Goal: Task Accomplishment & Management: Use online tool/utility

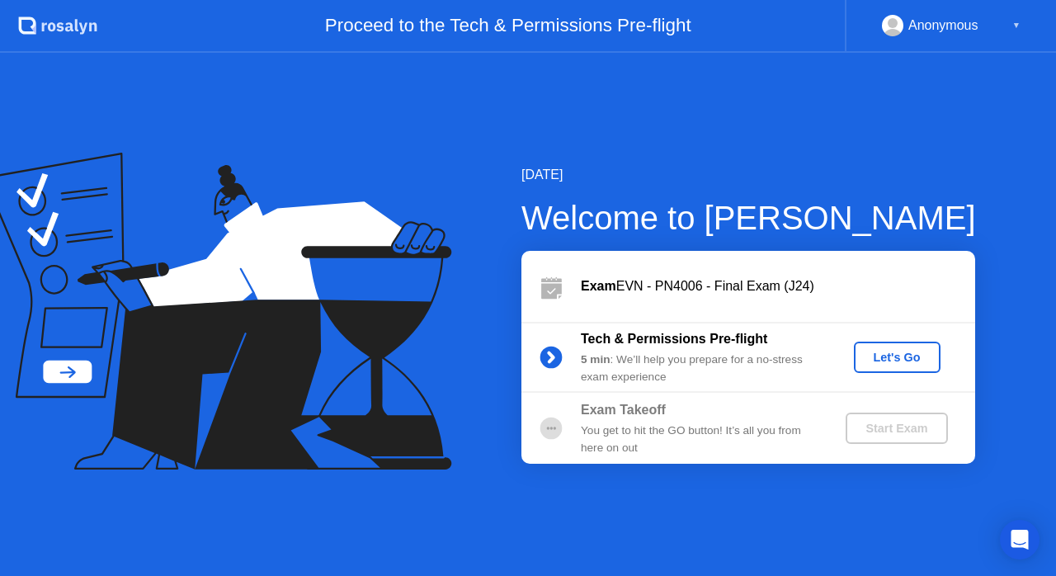
click at [889, 359] on div "Let's Go" at bounding box center [897, 357] width 73 height 13
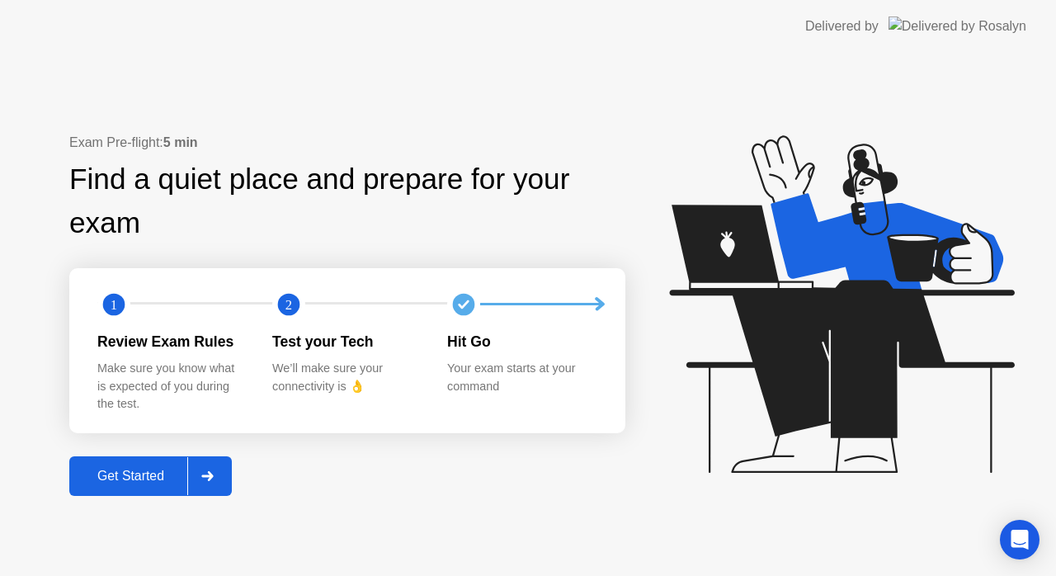
click at [152, 482] on div "Get Started" at bounding box center [130, 476] width 113 height 15
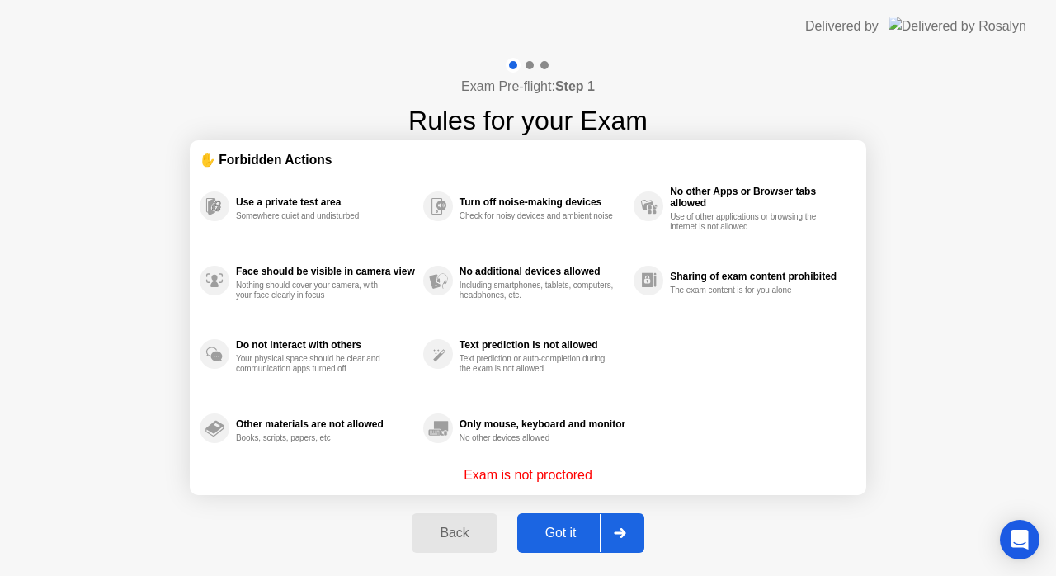
click at [545, 528] on div "Got it" at bounding box center [561, 533] width 78 height 15
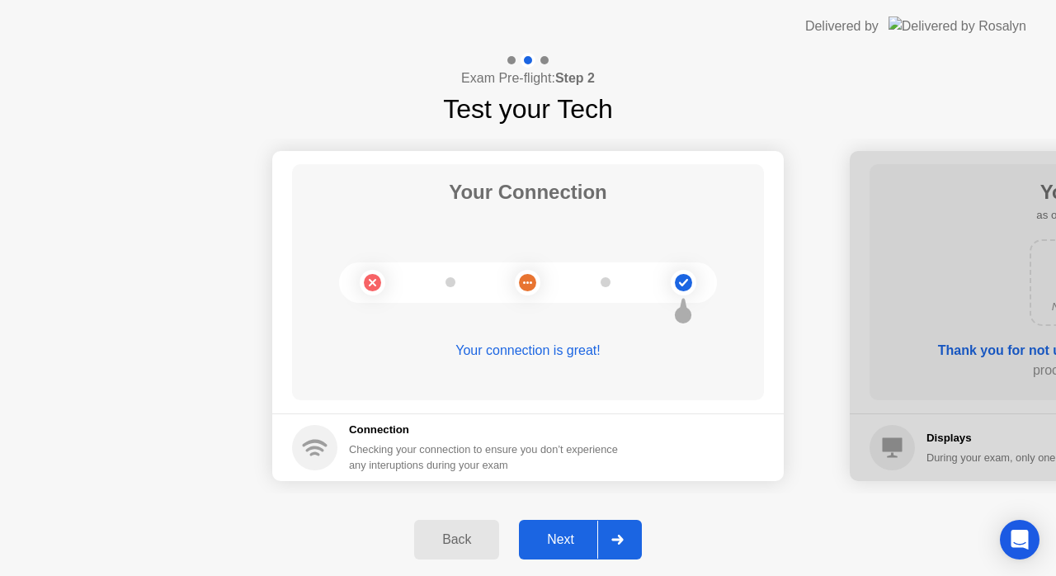
click at [579, 532] on div "Next" at bounding box center [560, 539] width 73 height 15
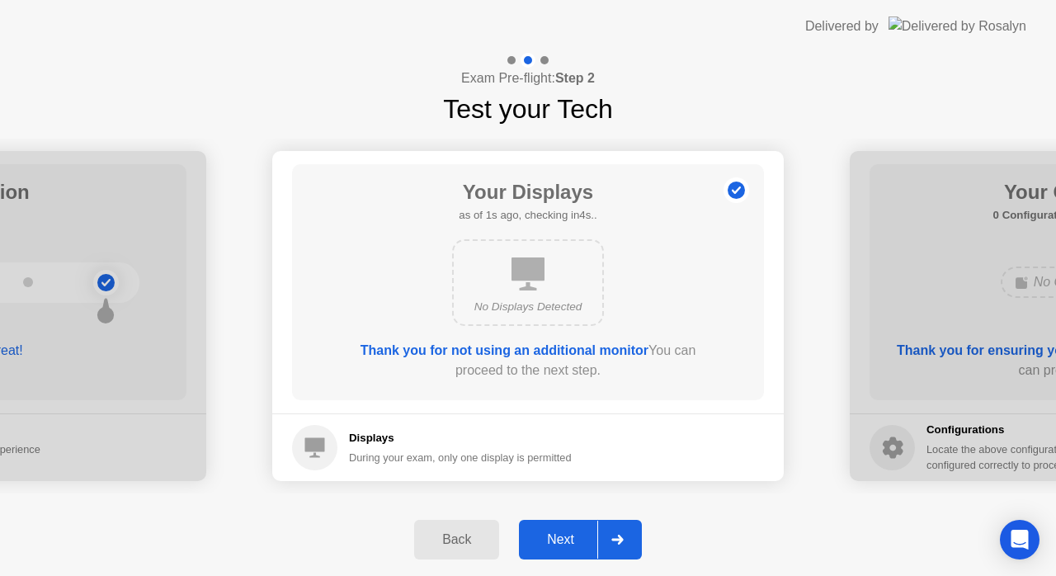
click at [579, 532] on div "Next" at bounding box center [560, 539] width 73 height 15
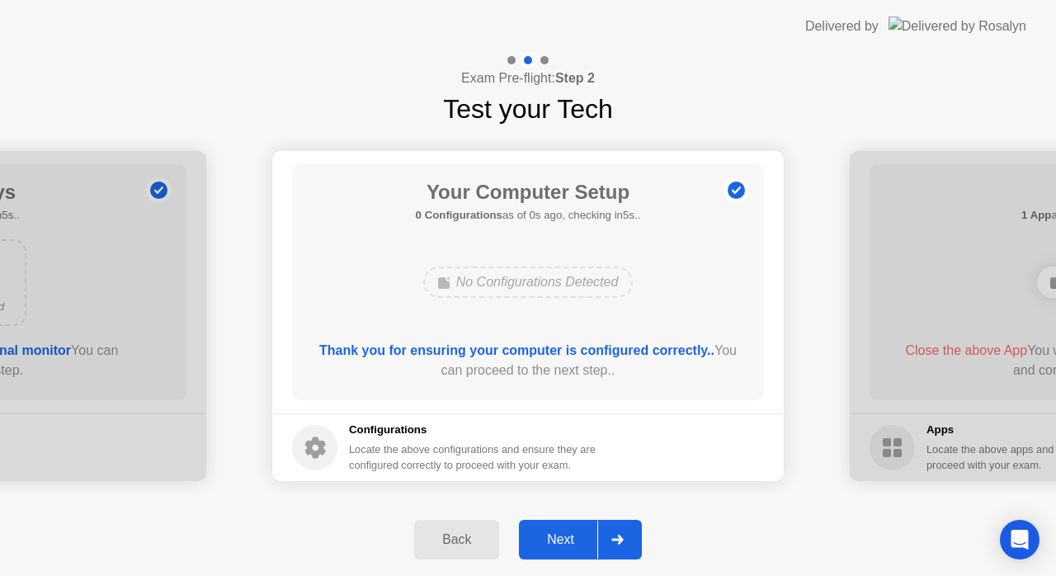
click at [579, 532] on div "Next" at bounding box center [560, 539] width 73 height 15
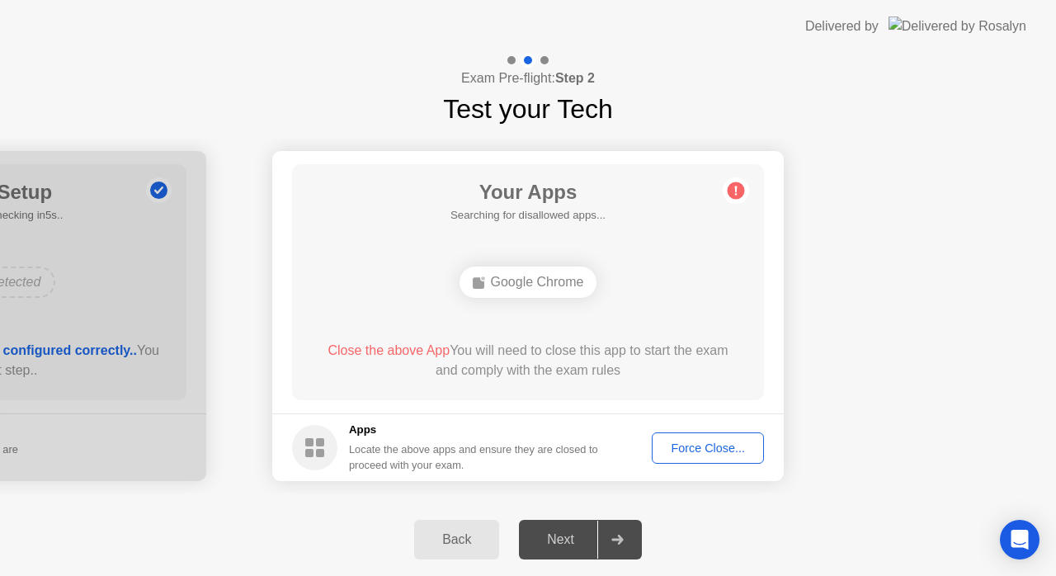
click at [688, 446] on div "Force Close..." at bounding box center [708, 447] width 101 height 13
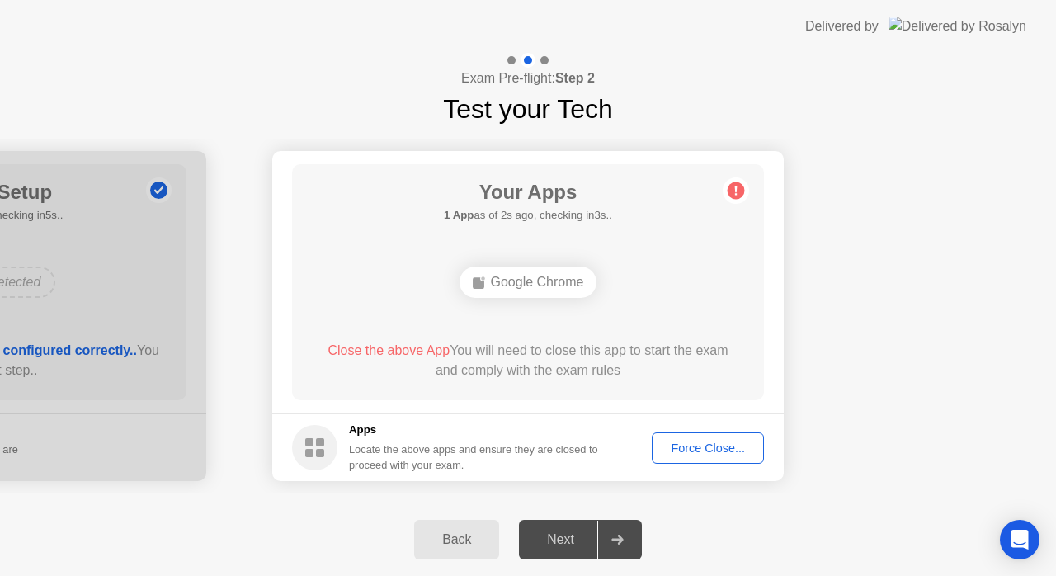
click at [700, 444] on div "Force Close..." at bounding box center [708, 447] width 101 height 13
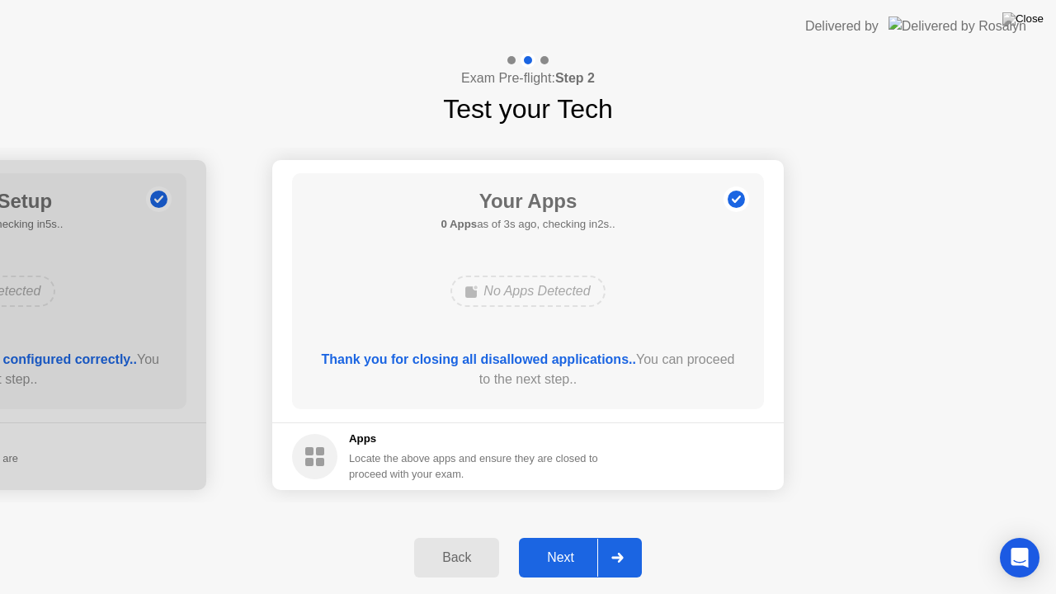
click at [559, 559] on div "Next" at bounding box center [560, 557] width 73 height 15
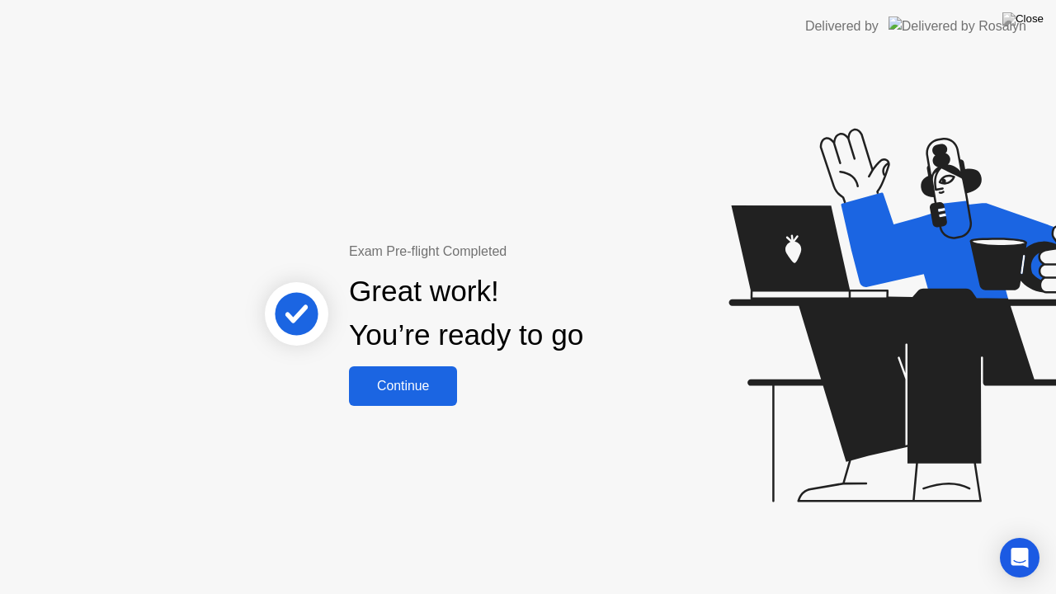
click at [411, 403] on button "Continue" at bounding box center [403, 386] width 108 height 40
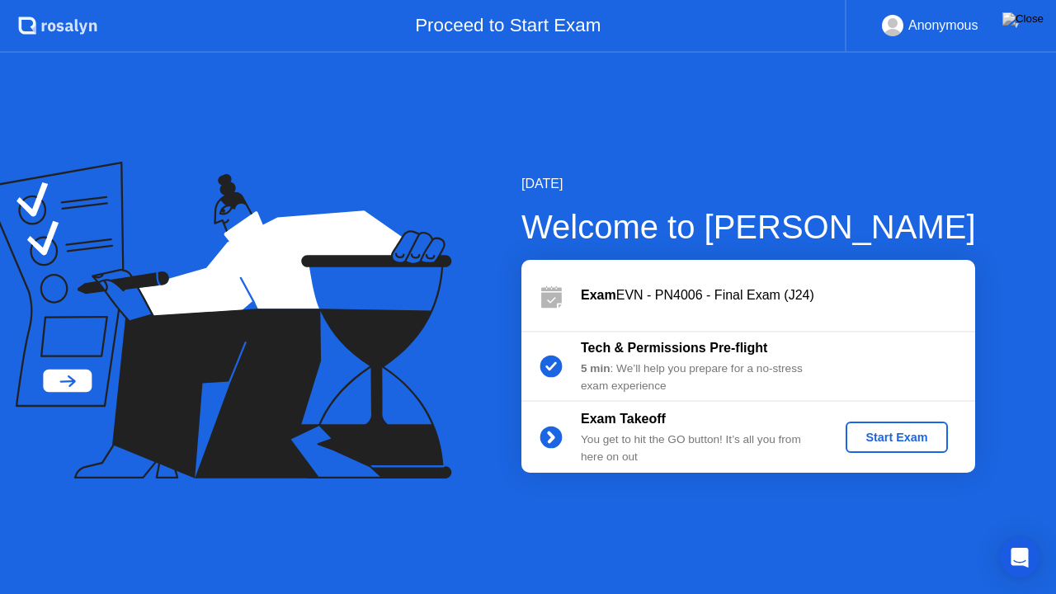
click at [910, 443] on div "Start Exam" at bounding box center [896, 437] width 88 height 13
